Goal: Navigation & Orientation: Find specific page/section

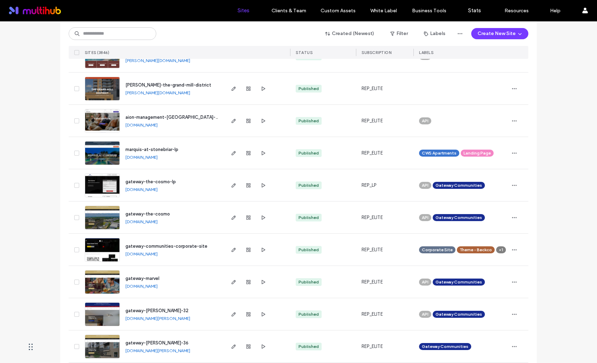
scroll to position [317, 0]
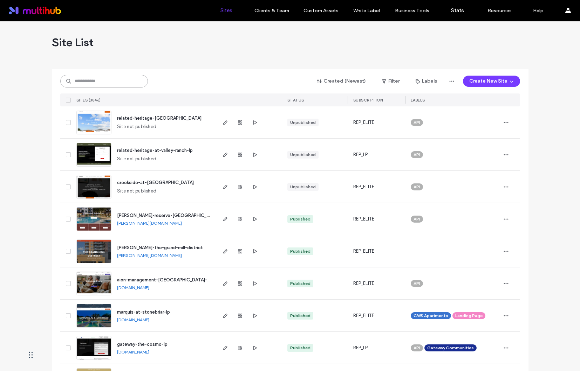
click at [98, 85] on input at bounding box center [104, 81] width 88 height 13
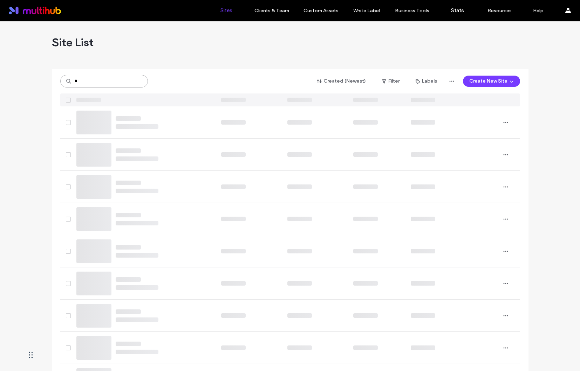
type input "*"
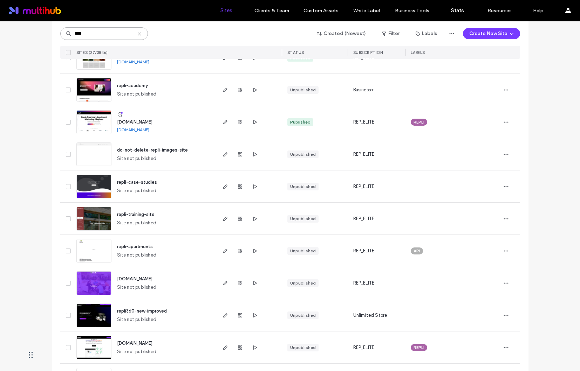
scroll to position [214, 0]
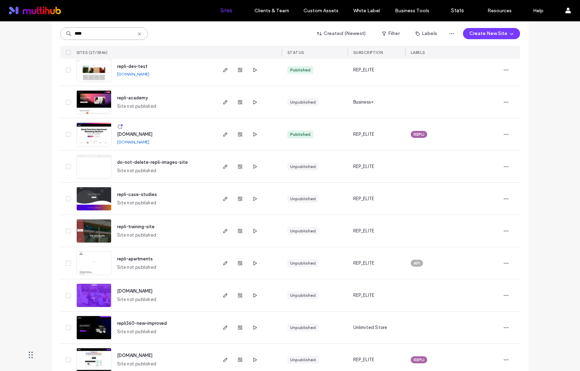
type input "****"
click at [138, 143] on link "www.repli360.com" at bounding box center [133, 141] width 32 height 5
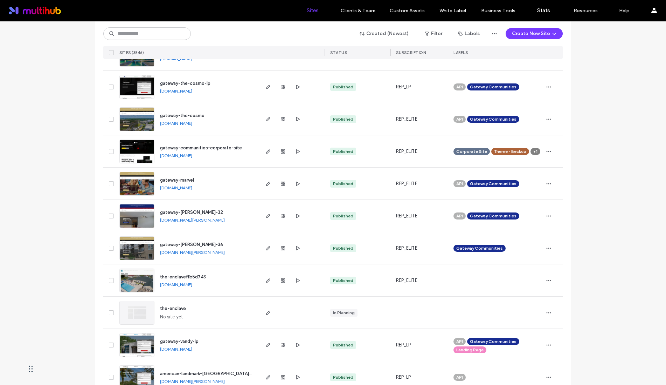
scroll to position [263, 0]
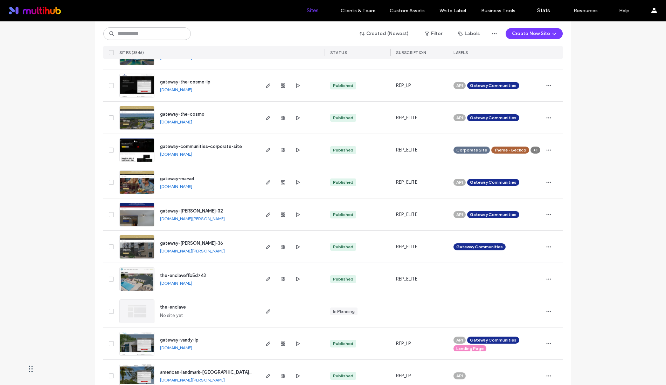
click at [192, 281] on link "[DOMAIN_NAME]" at bounding box center [176, 282] width 32 height 5
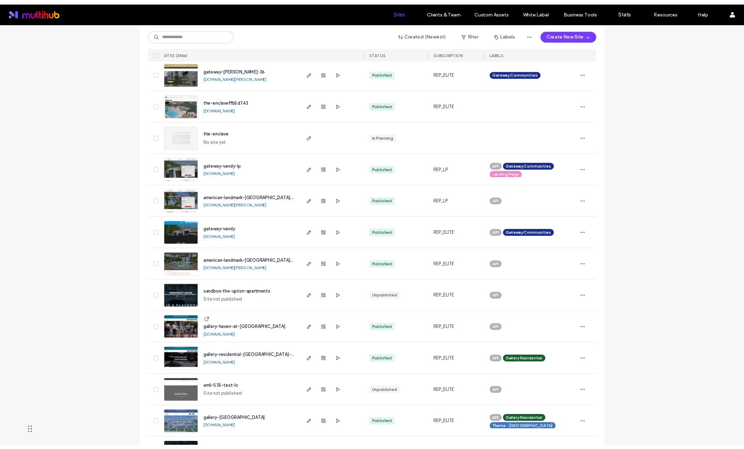
scroll to position [437, 0]
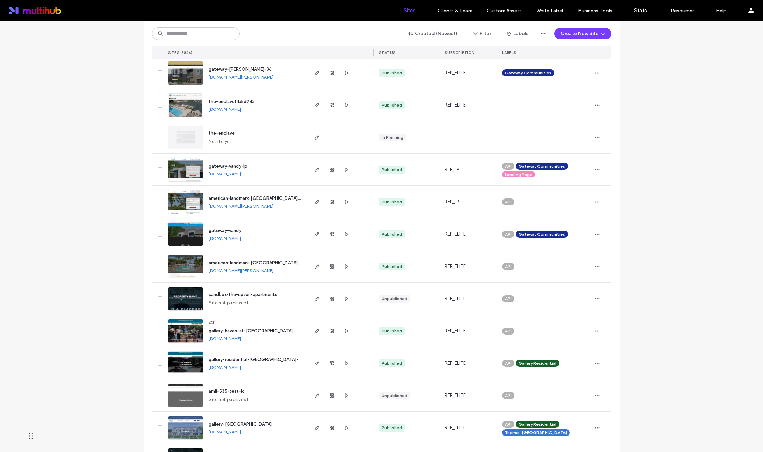
click at [241, 112] on div "[DOMAIN_NAME]" at bounding box center [225, 110] width 32 height 6
click at [241, 111] on link "[DOMAIN_NAME]" at bounding box center [225, 109] width 32 height 5
